Goal: Transaction & Acquisition: Purchase product/service

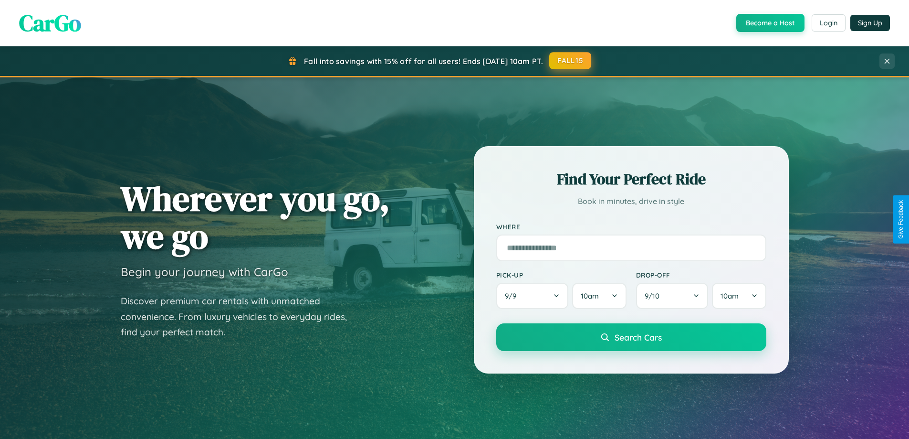
click at [571, 61] on button "FALL15" at bounding box center [570, 60] width 42 height 17
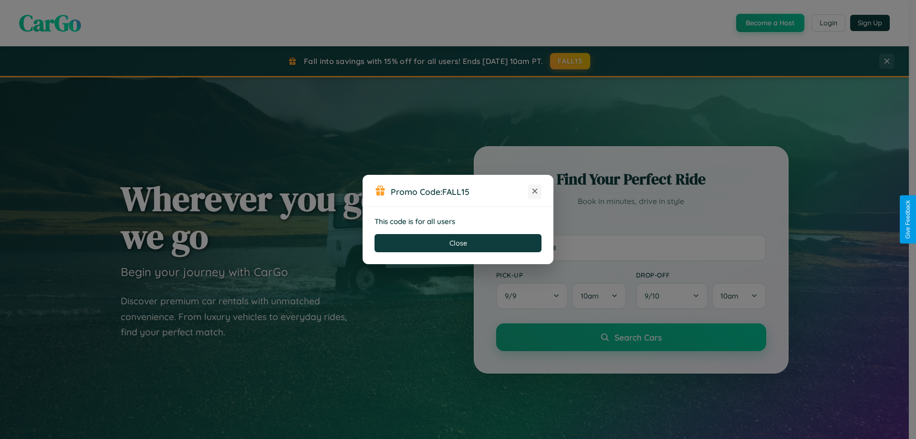
click at [535, 191] on icon at bounding box center [535, 191] width 10 height 10
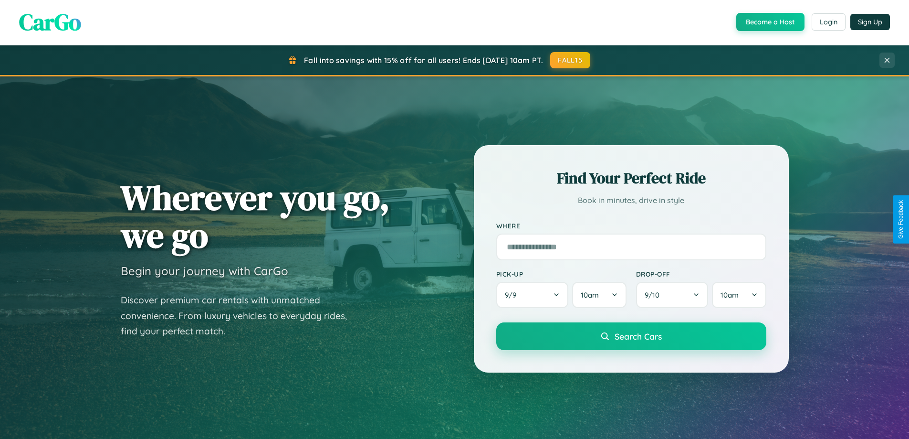
scroll to position [411, 0]
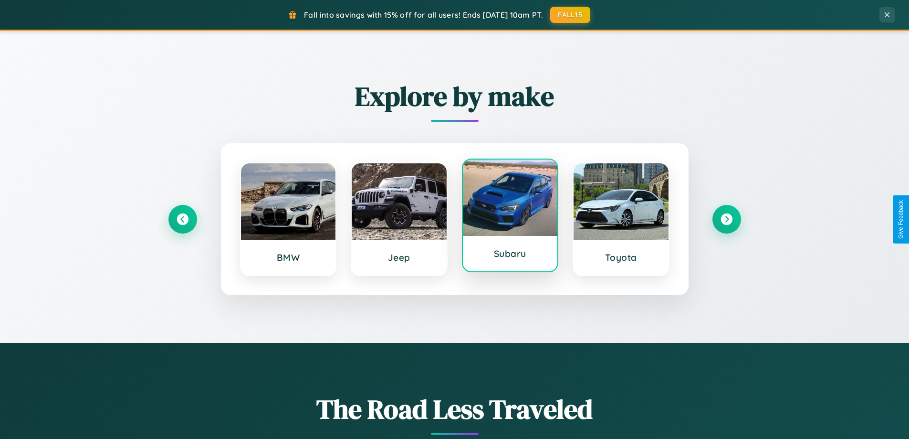
click at [510, 215] on div at bounding box center [510, 197] width 95 height 76
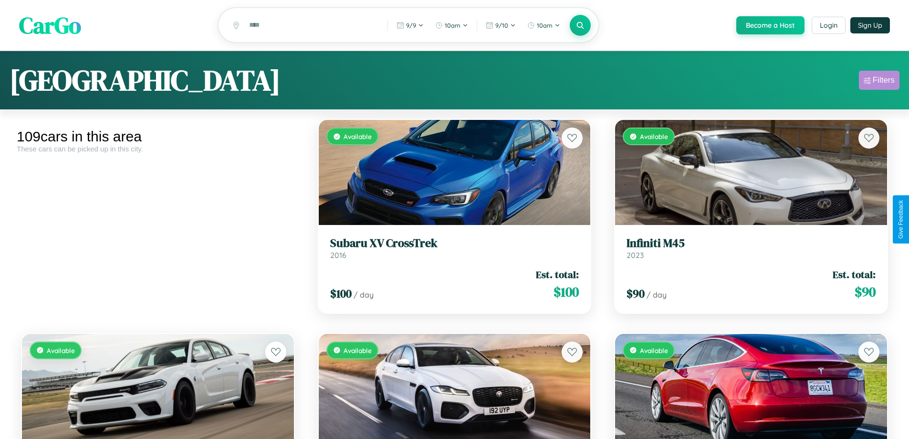
click at [879, 82] on div "Filters" at bounding box center [884, 80] width 22 height 10
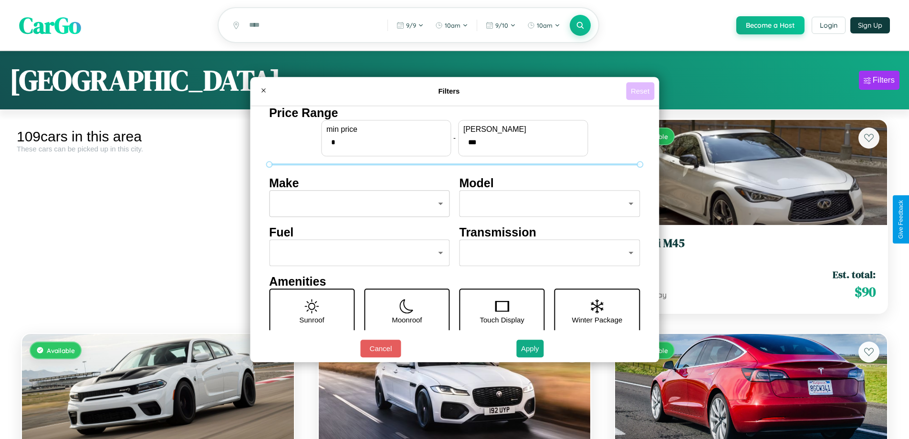
click at [641, 91] on button "Reset" at bounding box center [640, 91] width 28 height 18
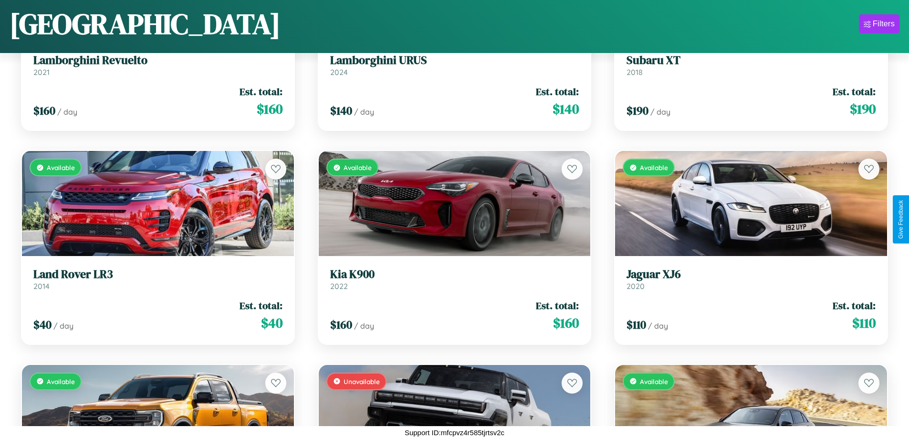
scroll to position [7187, 0]
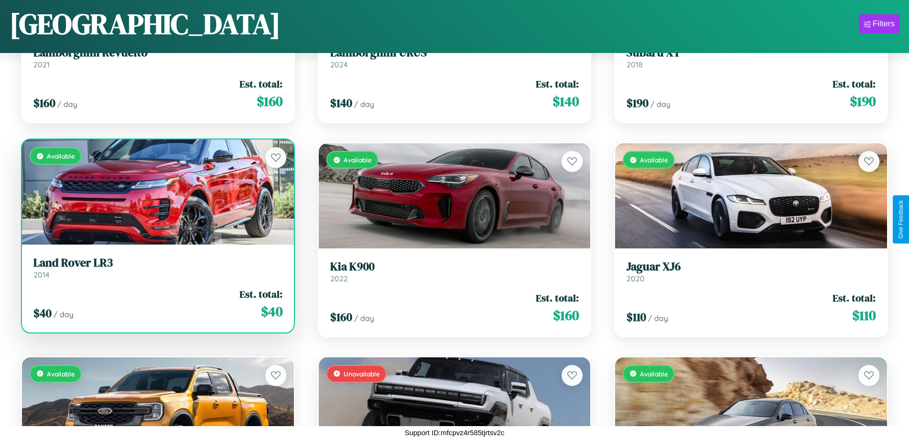
click at [157, 267] on h3 "Land Rover LR3" at bounding box center [157, 263] width 249 height 14
click at [157, 271] on link "Land Rover LR3 2014" at bounding box center [157, 267] width 249 height 23
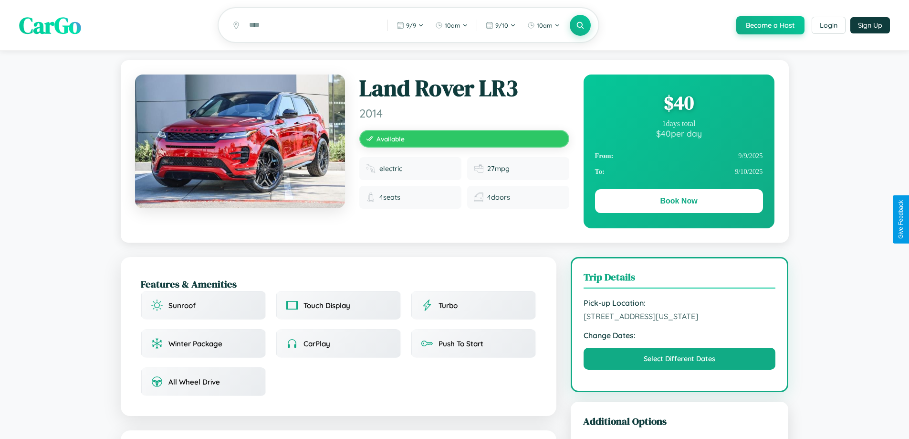
click at [679, 104] on div "$ 40" at bounding box center [679, 103] width 168 height 26
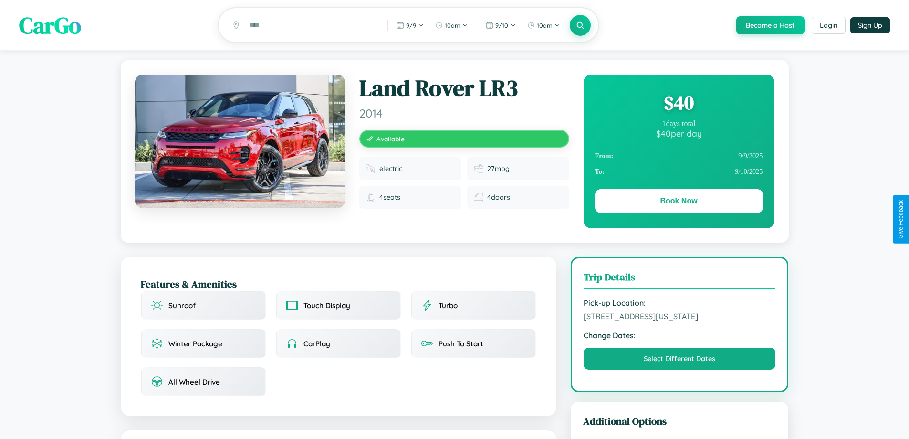
click at [679, 104] on div "$ 40" at bounding box center [679, 103] width 168 height 26
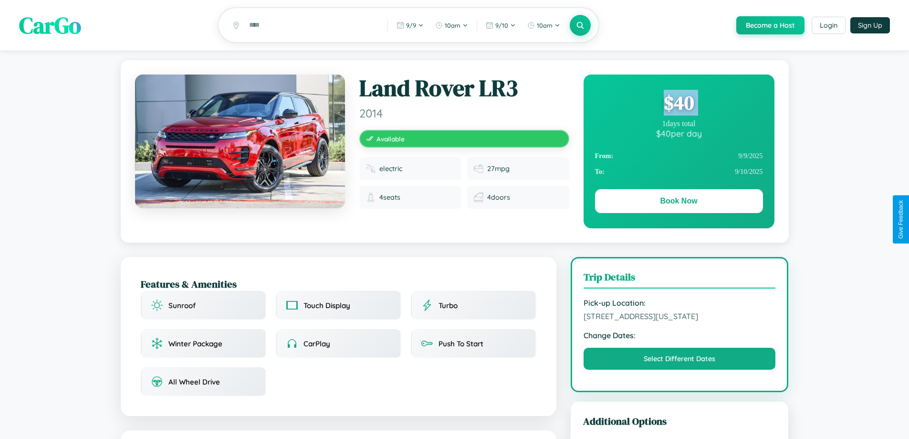
click at [679, 104] on div "$ 40" at bounding box center [679, 103] width 168 height 26
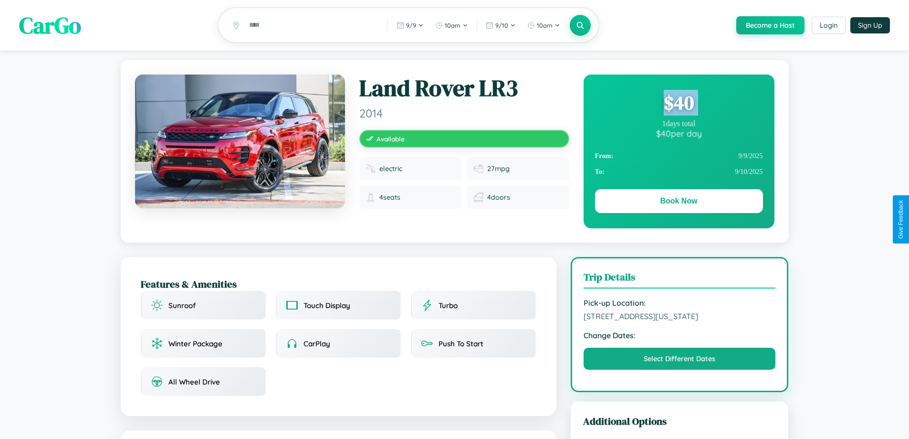
click at [679, 104] on div "$ 40" at bounding box center [679, 103] width 168 height 26
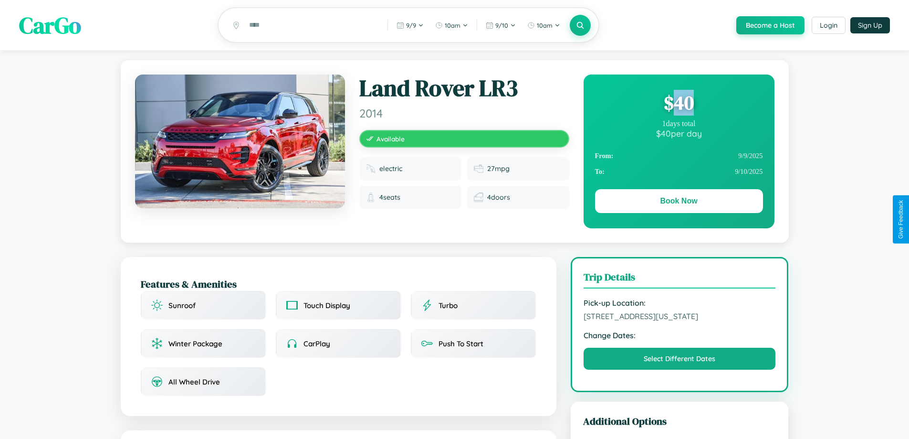
click at [679, 104] on div "$ 40" at bounding box center [679, 103] width 168 height 26
